Goal: Complete application form: Complete application form

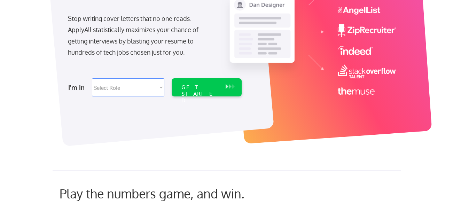
scroll to position [131, 0]
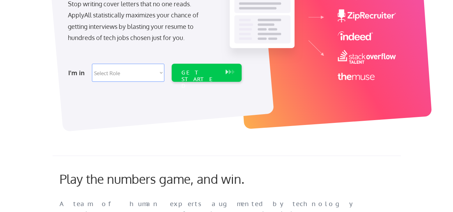
click at [162, 73] on select "Select Role Software Engineering Product Management Customer Success Sales UI/U…" at bounding box center [128, 73] width 72 height 18
select select ""marketing___comms""
click at [92, 64] on select "Select Role Software Engineering Product Management Customer Success Sales UI/U…" at bounding box center [128, 73] width 72 height 18
select select ""marketing___comms""
click at [211, 68] on div "GET STARTED" at bounding box center [200, 73] width 44 height 18
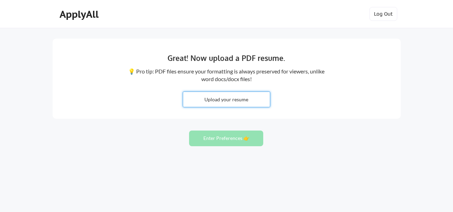
click at [233, 98] on input "file" at bounding box center [226, 99] width 87 height 15
type input "C:\fakepath\MDLI_Resume.pdf"
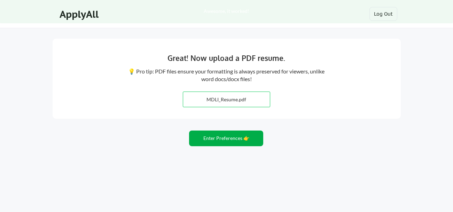
click at [229, 139] on button "Enter Preferences 👉" at bounding box center [226, 139] width 74 height 16
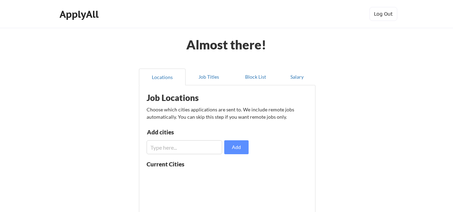
click at [196, 145] on input "input" at bounding box center [185, 147] width 76 height 14
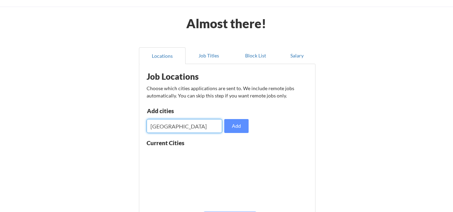
scroll to position [24, 0]
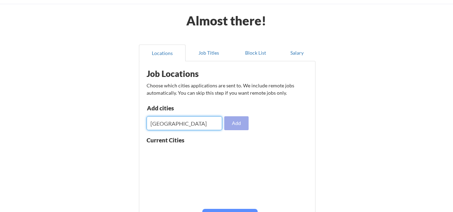
type input "[GEOGRAPHIC_DATA]"
click at [236, 124] on button "Add" at bounding box center [236, 123] width 24 height 14
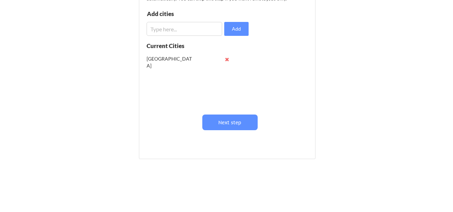
scroll to position [119, 0]
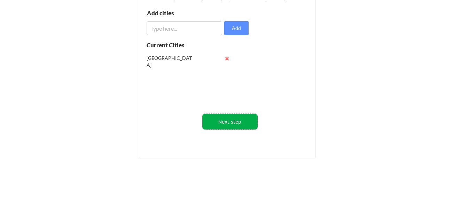
click at [233, 123] on button "Next step" at bounding box center [229, 122] width 55 height 16
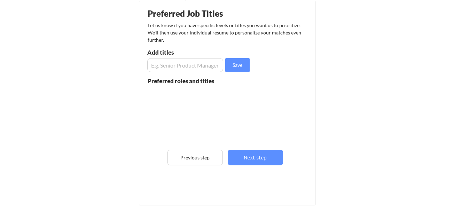
scroll to position [82, 0]
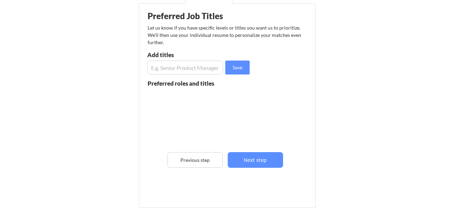
click at [206, 67] on input "input" at bounding box center [185, 68] width 76 height 14
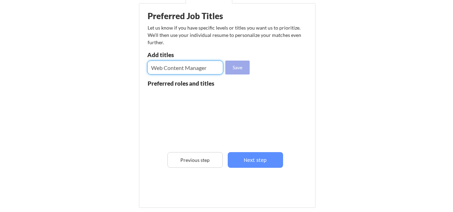
type input "Web Content Manager"
click at [239, 67] on button "Save" at bounding box center [237, 68] width 24 height 14
click at [198, 70] on input "input" at bounding box center [185, 68] width 76 height 14
type input "S"
type input "VP SEO"
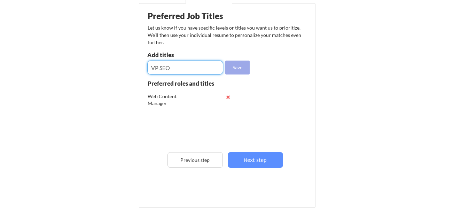
click at [239, 68] on button "Save" at bounding box center [237, 68] width 24 height 14
click at [204, 71] on input "input" at bounding box center [185, 68] width 76 height 14
type input "SEO Director"
click at [238, 66] on button "Save" at bounding box center [237, 68] width 24 height 14
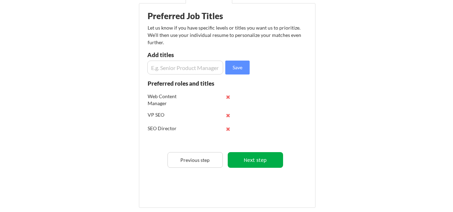
click at [262, 162] on button "Next step" at bounding box center [255, 160] width 55 height 16
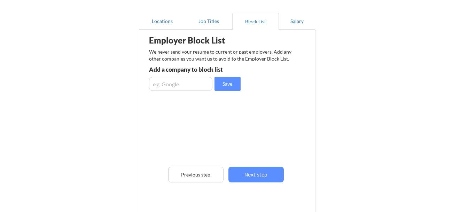
scroll to position [55, 0]
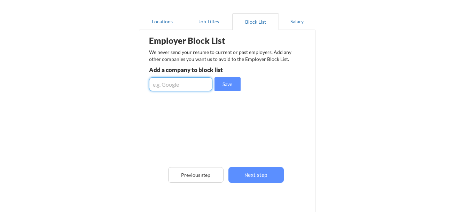
click at [174, 85] on input "input" at bounding box center [180, 84] width 63 height 14
type input "Fetch"
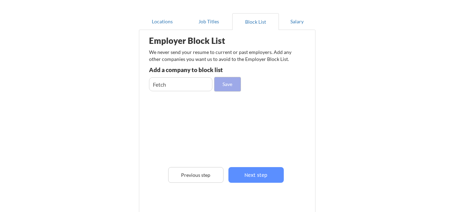
click at [225, 85] on button "Save" at bounding box center [228, 84] width 26 height 14
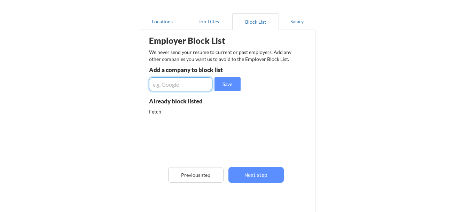
click at [200, 86] on input "input" at bounding box center [180, 84] width 63 height 14
type input "C"
click at [156, 114] on div "Fetch" at bounding box center [185, 111] width 73 height 7
click at [199, 85] on input "input" at bounding box center [180, 84] width 63 height 14
type input "Clear Choice"
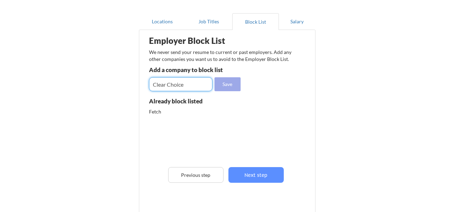
click at [229, 85] on button "Save" at bounding box center [228, 84] width 26 height 14
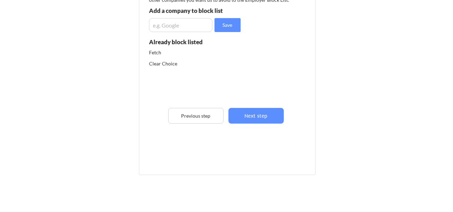
scroll to position [119, 0]
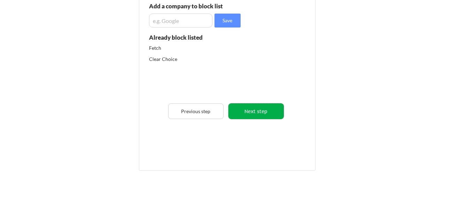
click at [266, 112] on button "Next step" at bounding box center [256, 111] width 55 height 16
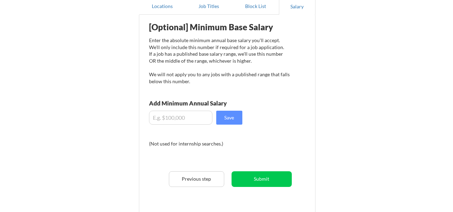
scroll to position [70, 0]
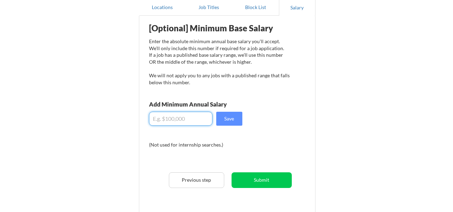
click at [165, 119] on input "input" at bounding box center [180, 119] width 63 height 14
type input "$1"
click at [275, 95] on div "[Optional] Minimum Base Salary Enter the absolute minimum annual base salary yo…" at bounding box center [229, 118] width 172 height 199
click at [169, 122] on input "input" at bounding box center [180, 119] width 63 height 14
click at [233, 119] on button "Save" at bounding box center [229, 119] width 26 height 14
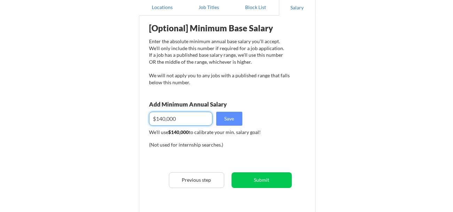
click at [170, 117] on input "input" at bounding box center [180, 119] width 63 height 14
type input "$120,000"
click at [236, 118] on button "Save" at bounding box center [229, 119] width 26 height 14
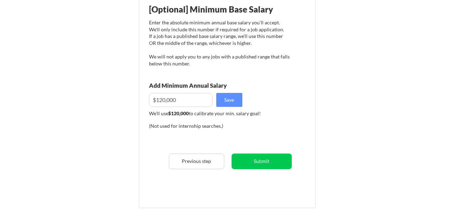
scroll to position [88, 0]
click at [233, 101] on button "Save" at bounding box center [229, 100] width 26 height 14
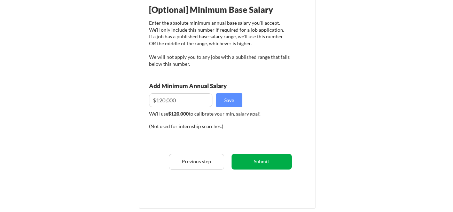
click at [265, 160] on button "Submit" at bounding box center [262, 162] width 60 height 16
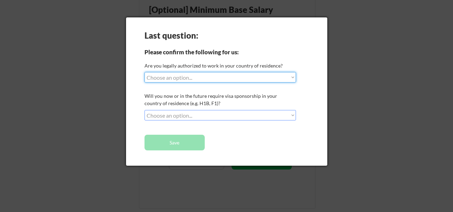
click at [291, 78] on select "Choose an option... Yes, I am a US Citizen Yes, I am a Canadian Citizen Yes, I …" at bounding box center [221, 77] width 152 height 10
select select ""yes__i_am_a_us_citizen""
click at [145, 72] on select "Choose an option... Yes, I am a US Citizen Yes, I am a Canadian Citizen Yes, I …" at bounding box center [221, 77] width 152 height 10
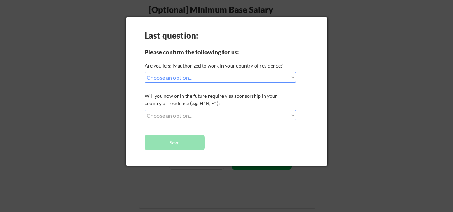
click at [289, 115] on select "Choose an option... No, I will not need sponsorship Yes, I will need sponsorship" at bounding box center [221, 115] width 152 height 10
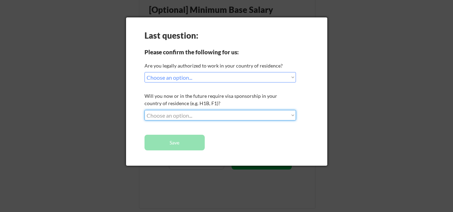
select select ""no__i_will_not_need_sponsorship""
click at [145, 110] on select "Choose an option... No, I will not need sponsorship Yes, I will need sponsorship" at bounding box center [221, 115] width 152 height 10
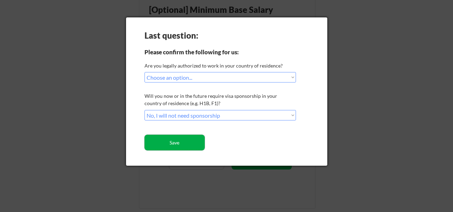
click at [177, 143] on button "Save" at bounding box center [175, 143] width 60 height 16
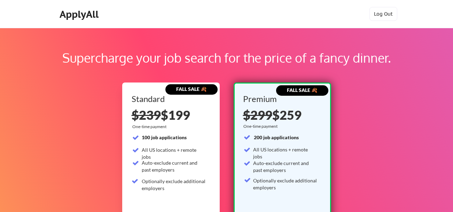
click at [157, 57] on div "Supercharge your job search for the price of a fancy dinner." at bounding box center [227, 57] width 364 height 19
